Goal: Check status: Check status

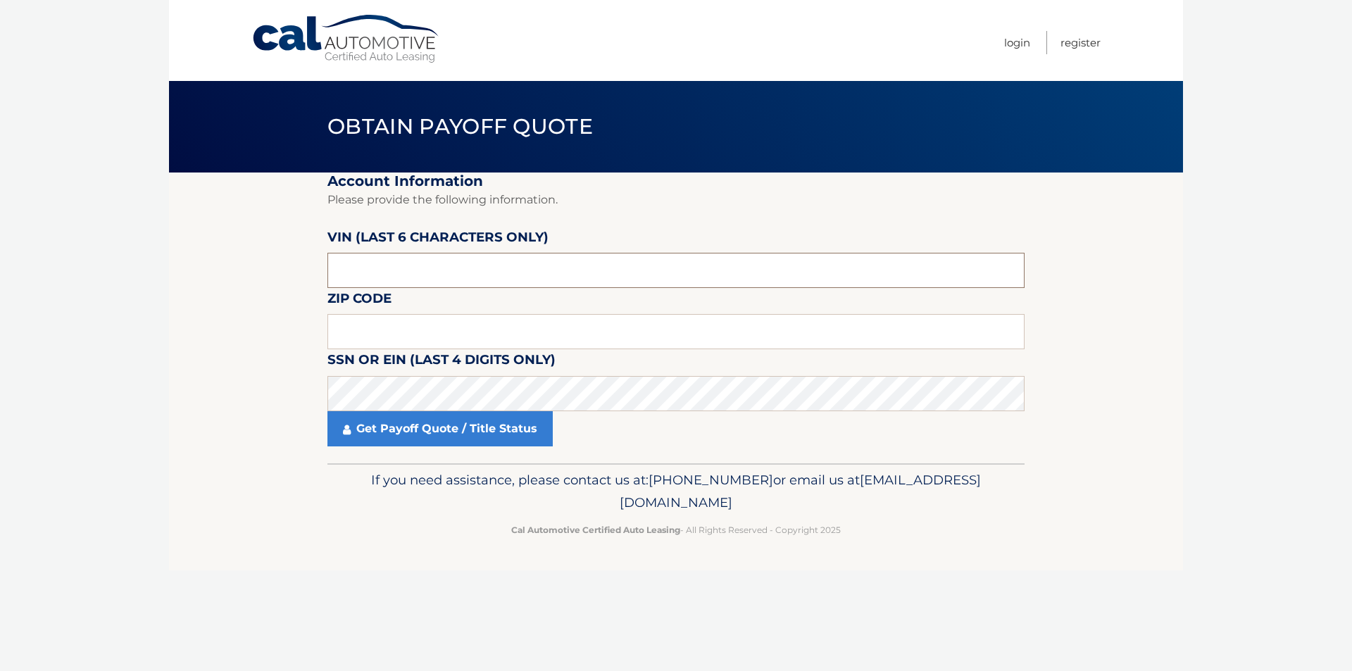
click at [442, 270] on input "text" at bounding box center [675, 270] width 697 height 35
type input "518117"
click at [400, 332] on input "text" at bounding box center [675, 331] width 697 height 35
type input "19428"
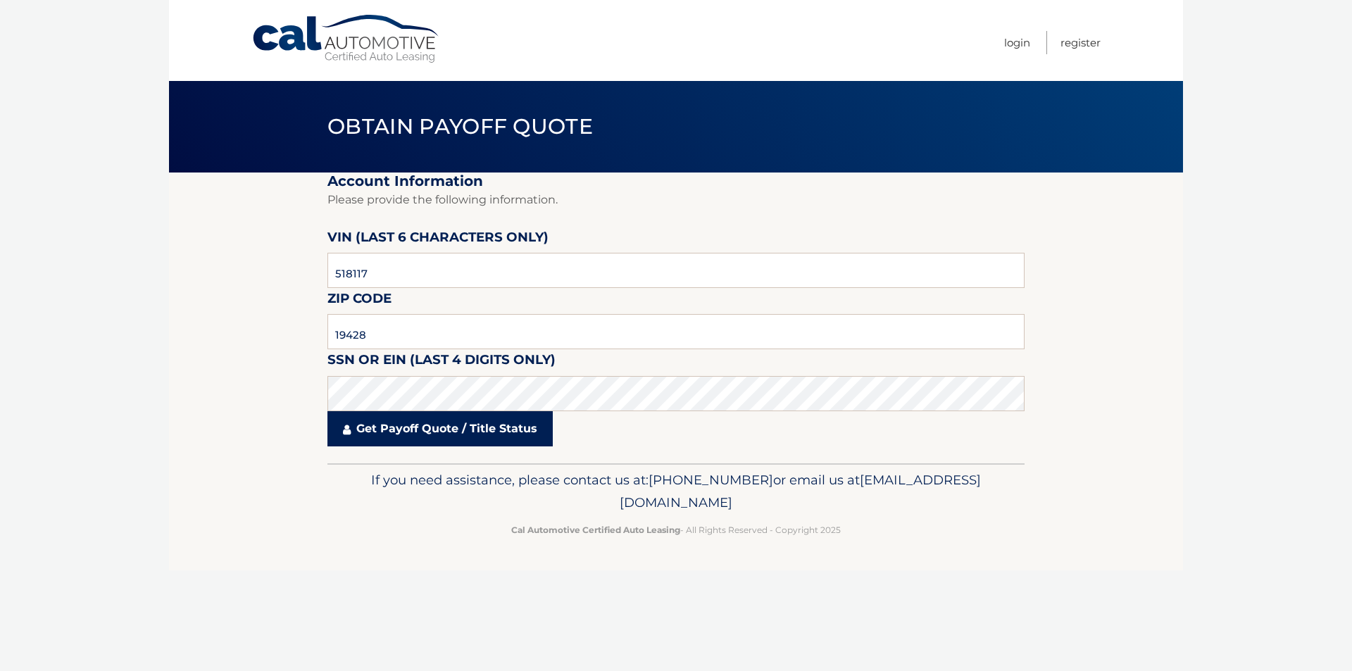
click at [446, 429] on link "Get Payoff Quote / Title Status" at bounding box center [439, 428] width 225 height 35
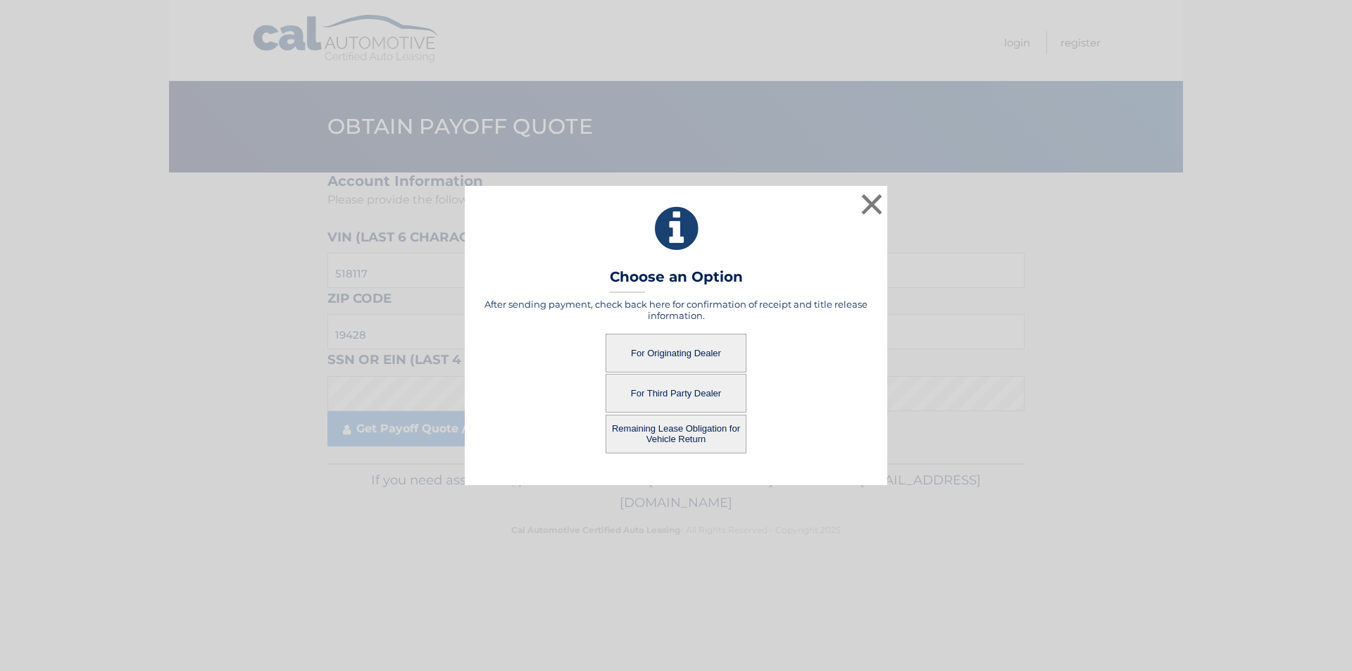
click at [665, 345] on button "For Originating Dealer" at bounding box center [675, 353] width 141 height 39
click at [679, 353] on button "For Originating Dealer" at bounding box center [675, 353] width 141 height 39
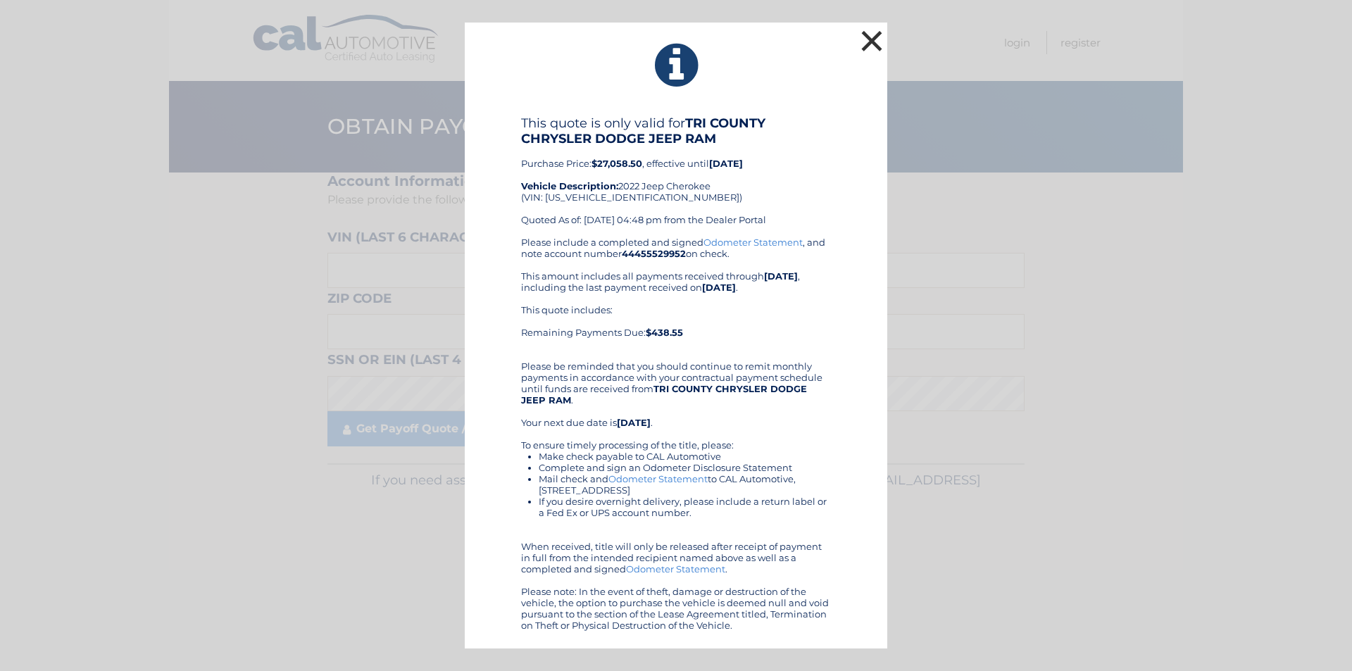
click at [869, 44] on button "×" at bounding box center [872, 41] width 28 height 28
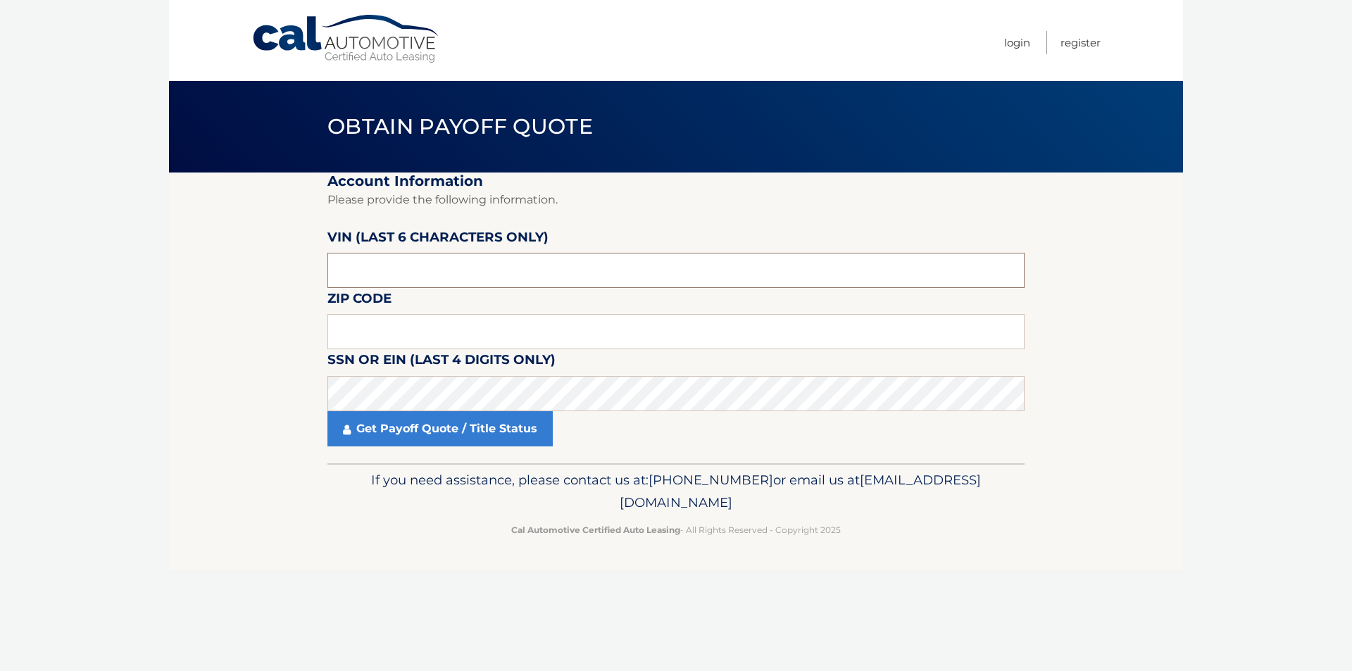
click at [389, 278] on input "text" at bounding box center [675, 270] width 697 height 35
type input "518117"
click at [421, 334] on input "text" at bounding box center [675, 331] width 697 height 35
type input "19428"
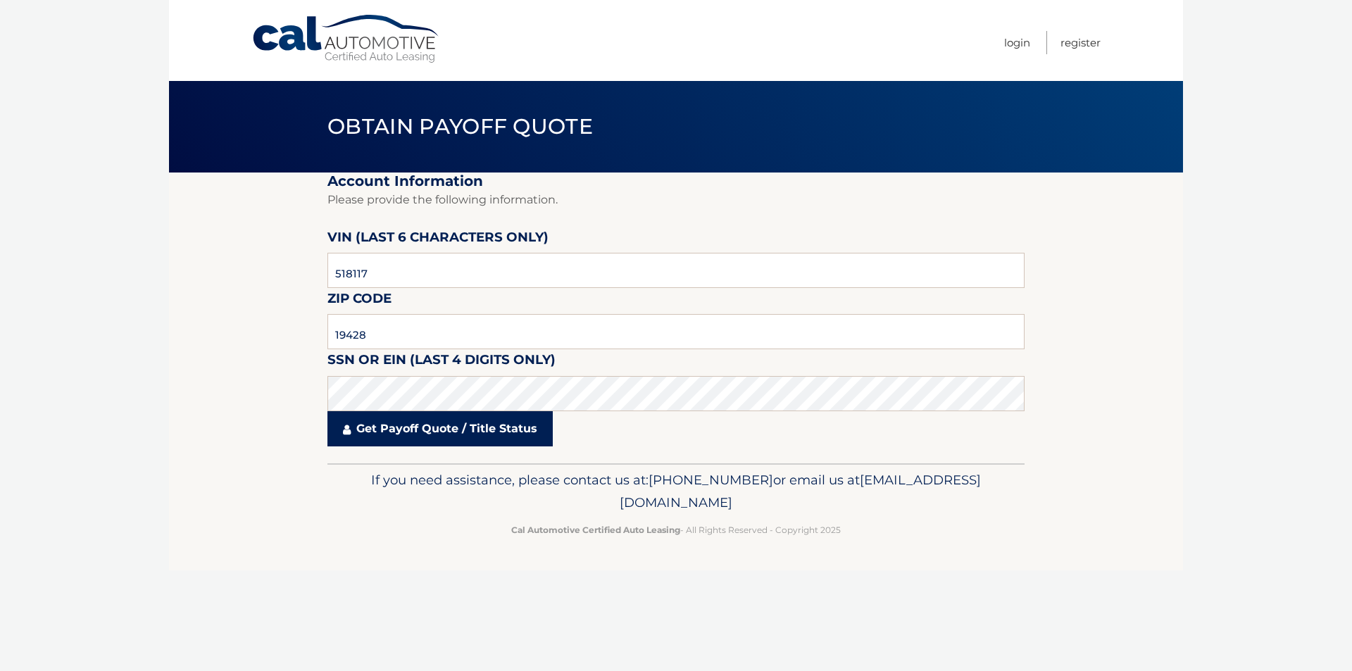
click at [432, 427] on link "Get Payoff Quote / Title Status" at bounding box center [439, 428] width 225 height 35
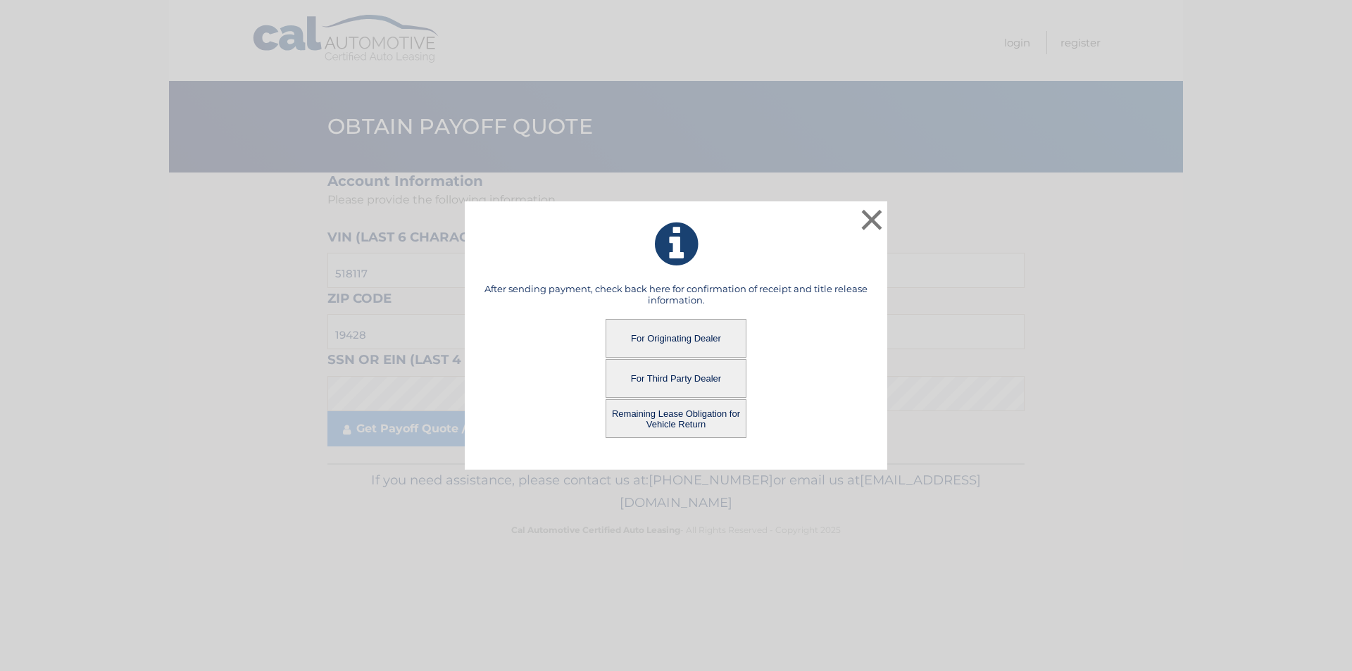
click at [650, 380] on button "For Third Party Dealer" at bounding box center [675, 378] width 141 height 39
click at [664, 377] on button "For Third Party Dealer" at bounding box center [675, 378] width 141 height 39
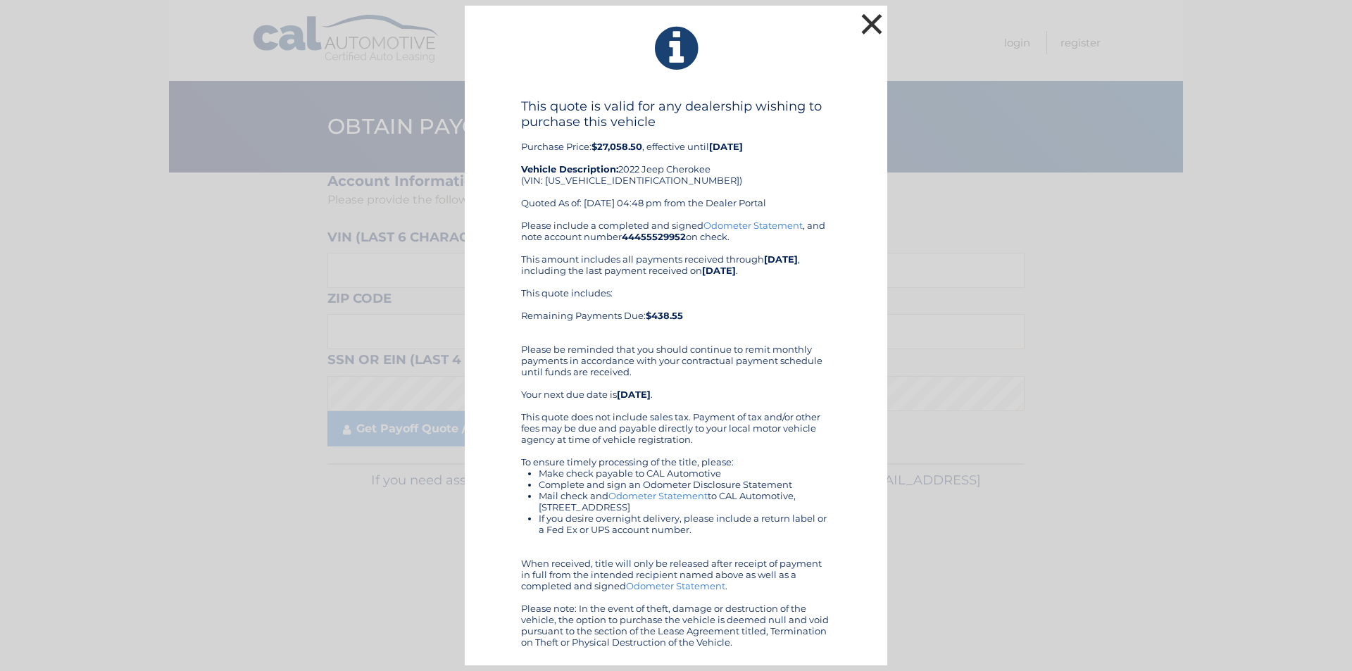
click at [872, 25] on button "×" at bounding box center [872, 24] width 28 height 28
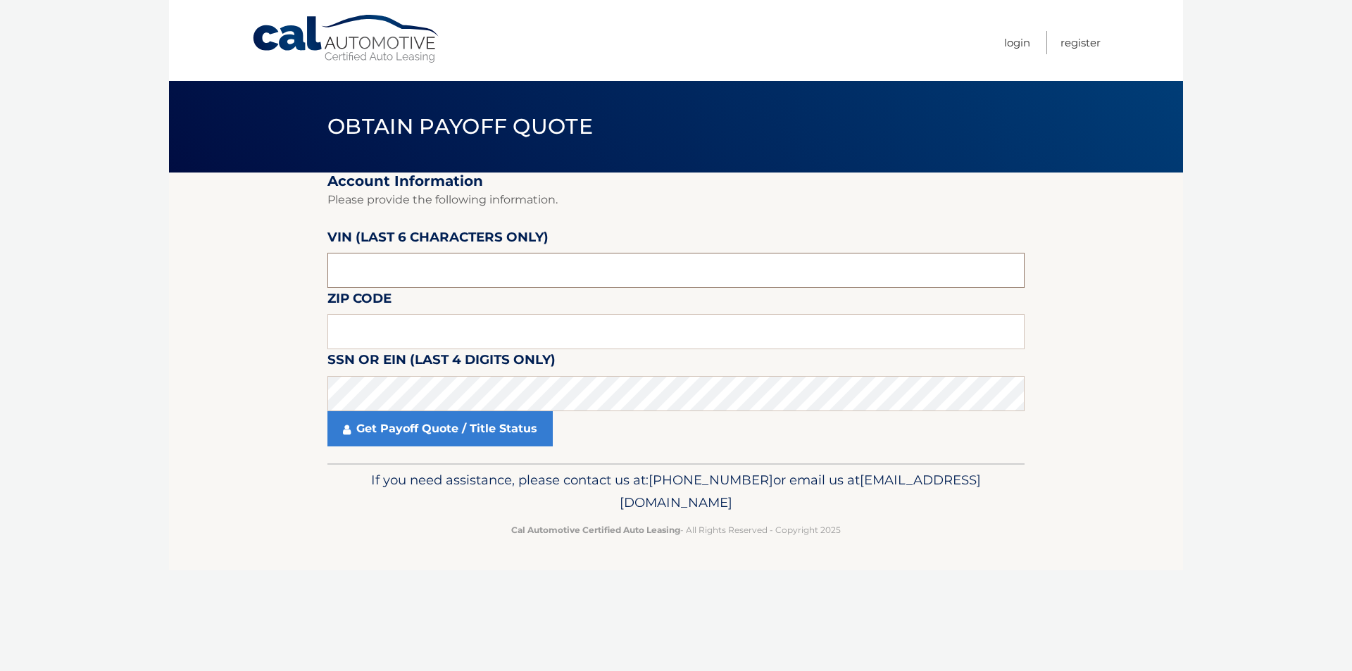
click at [380, 268] on input "text" at bounding box center [675, 270] width 697 height 35
type input "518117"
click at [420, 338] on input "text" at bounding box center [675, 331] width 697 height 35
type input "19428"
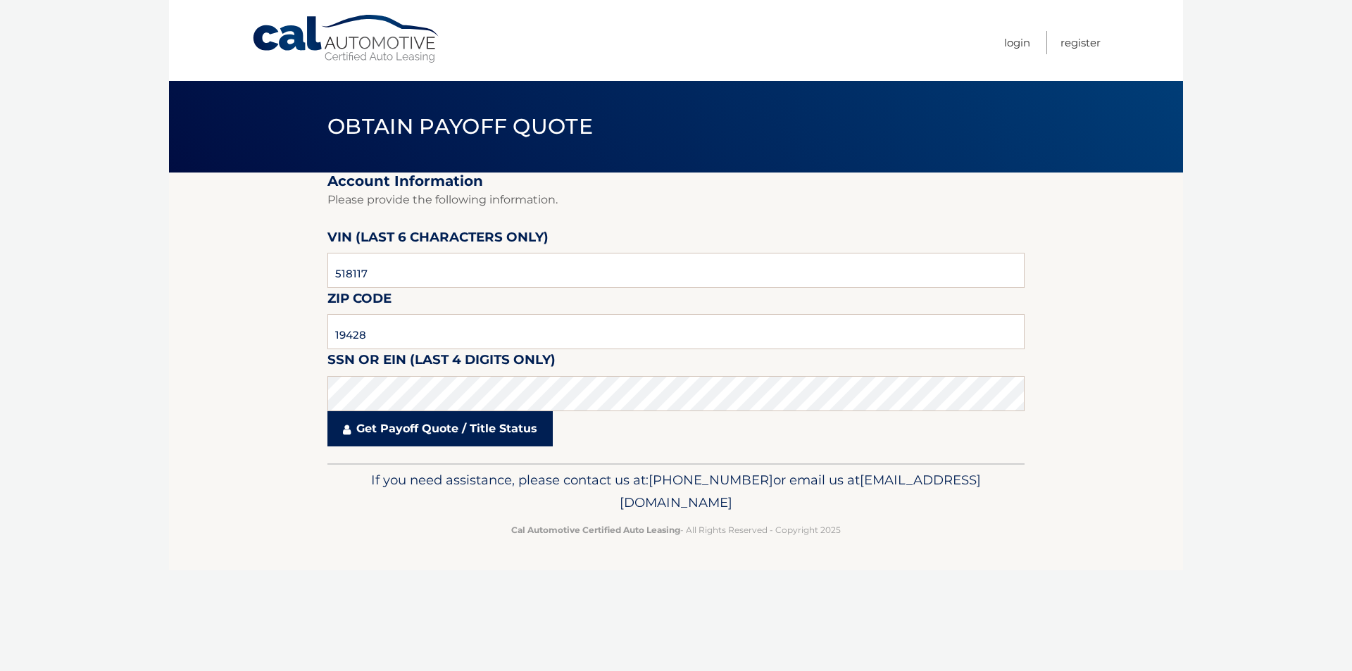
click at [408, 422] on link "Get Payoff Quote / Title Status" at bounding box center [439, 428] width 225 height 35
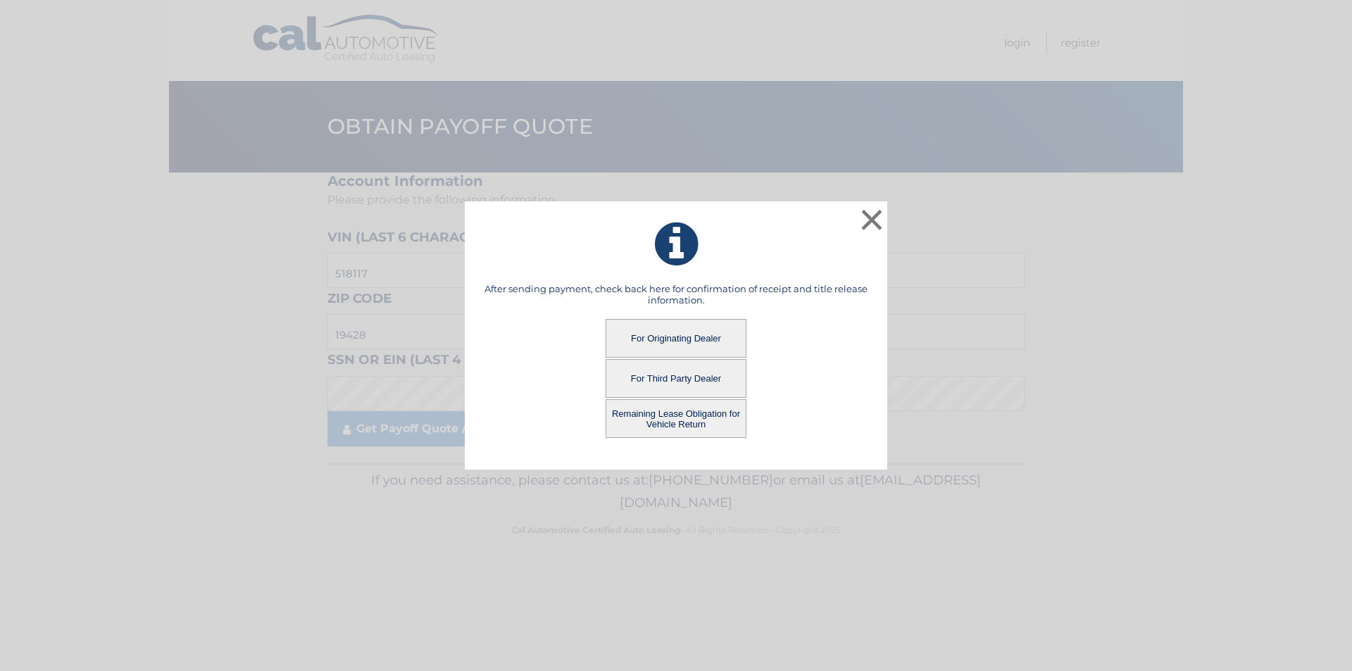
click at [678, 417] on button "Remaining Lease Obligation for Vehicle Return" at bounding box center [675, 418] width 141 height 39
click at [678, 415] on button "Remaining Lease Obligation for Vehicle Return" at bounding box center [675, 418] width 141 height 39
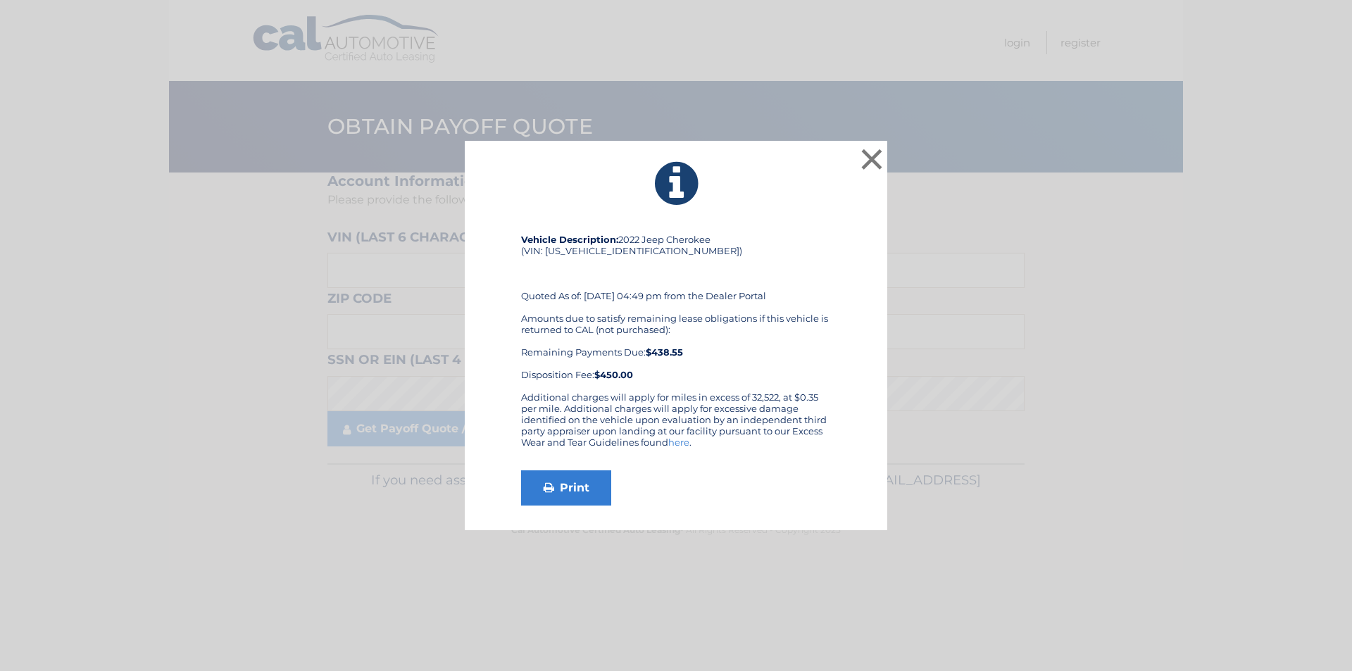
click at [596, 180] on icon at bounding box center [675, 183] width 387 height 51
drag, startPoint x: 874, startPoint y: 156, endPoint x: 861, endPoint y: 160, distance: 13.4
click at [873, 156] on button "×" at bounding box center [872, 159] width 28 height 28
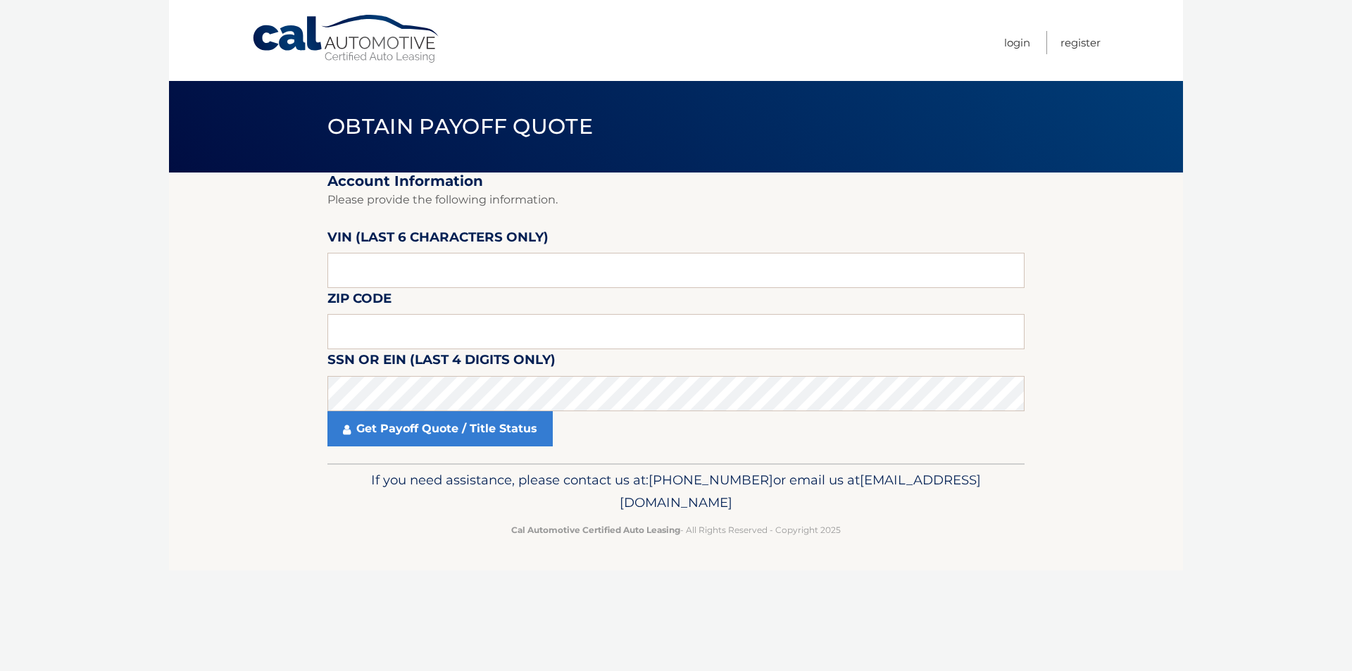
click at [356, 44] on link "Cal Automotive" at bounding box center [346, 39] width 190 height 50
